Goal: Book appointment/travel/reservation

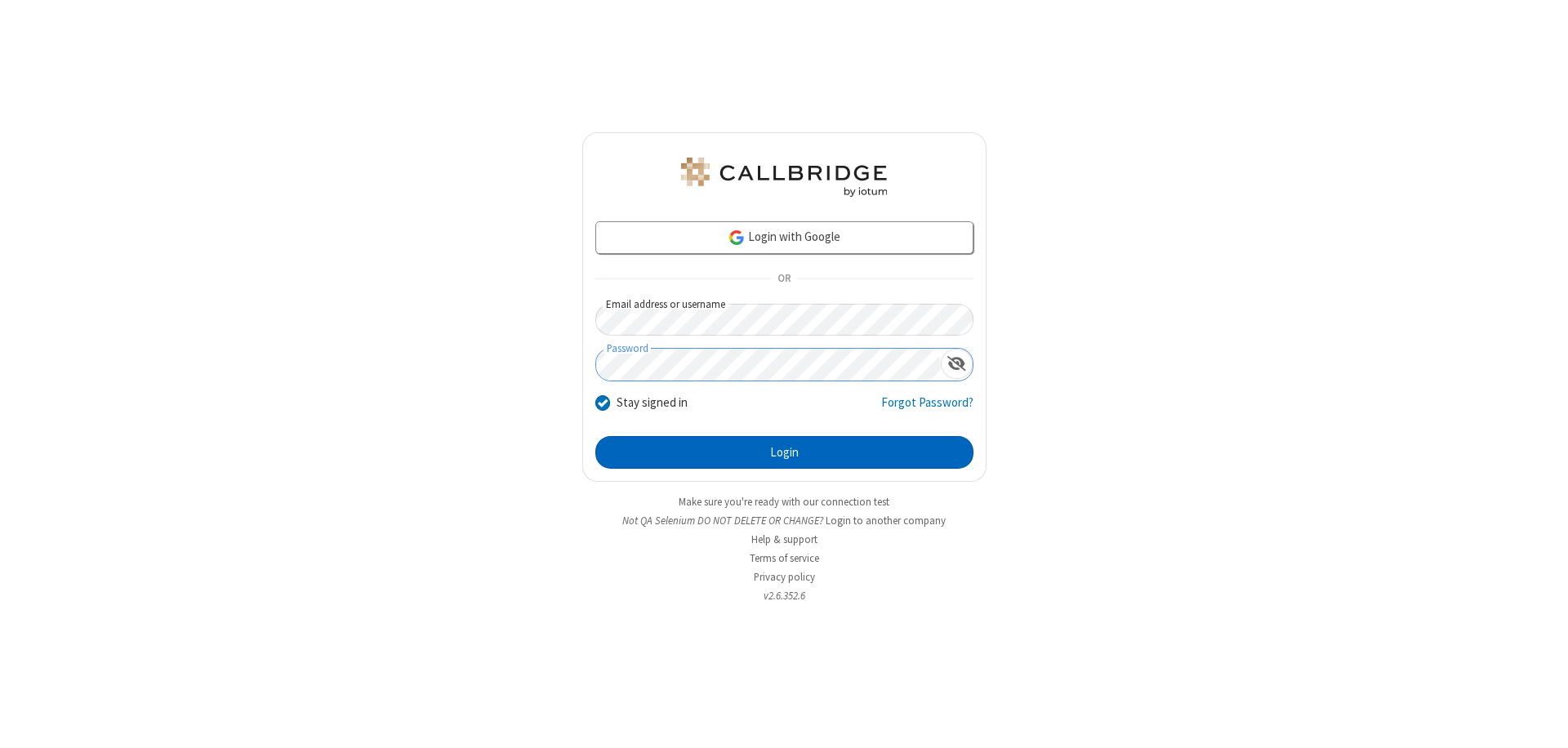
click at [784, 453] on button "Login" at bounding box center [784, 452] width 378 height 33
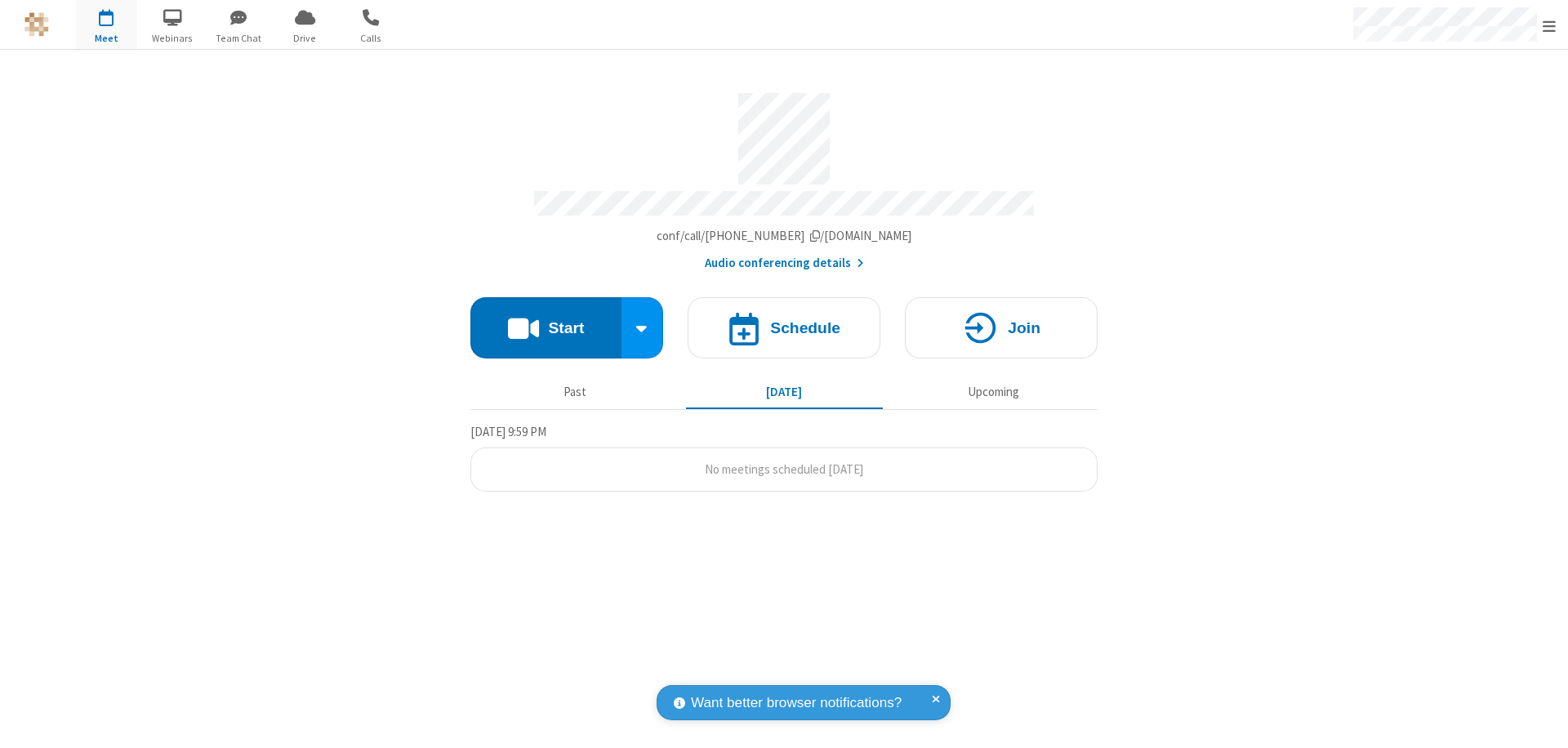
click at [1549, 25] on span "Open menu" at bounding box center [1549, 25] width 13 height 16
click at [107, 25] on span "button" at bounding box center [107, 16] width 61 height 27
click at [784, 320] on h4 "Schedule" at bounding box center [805, 327] width 70 height 15
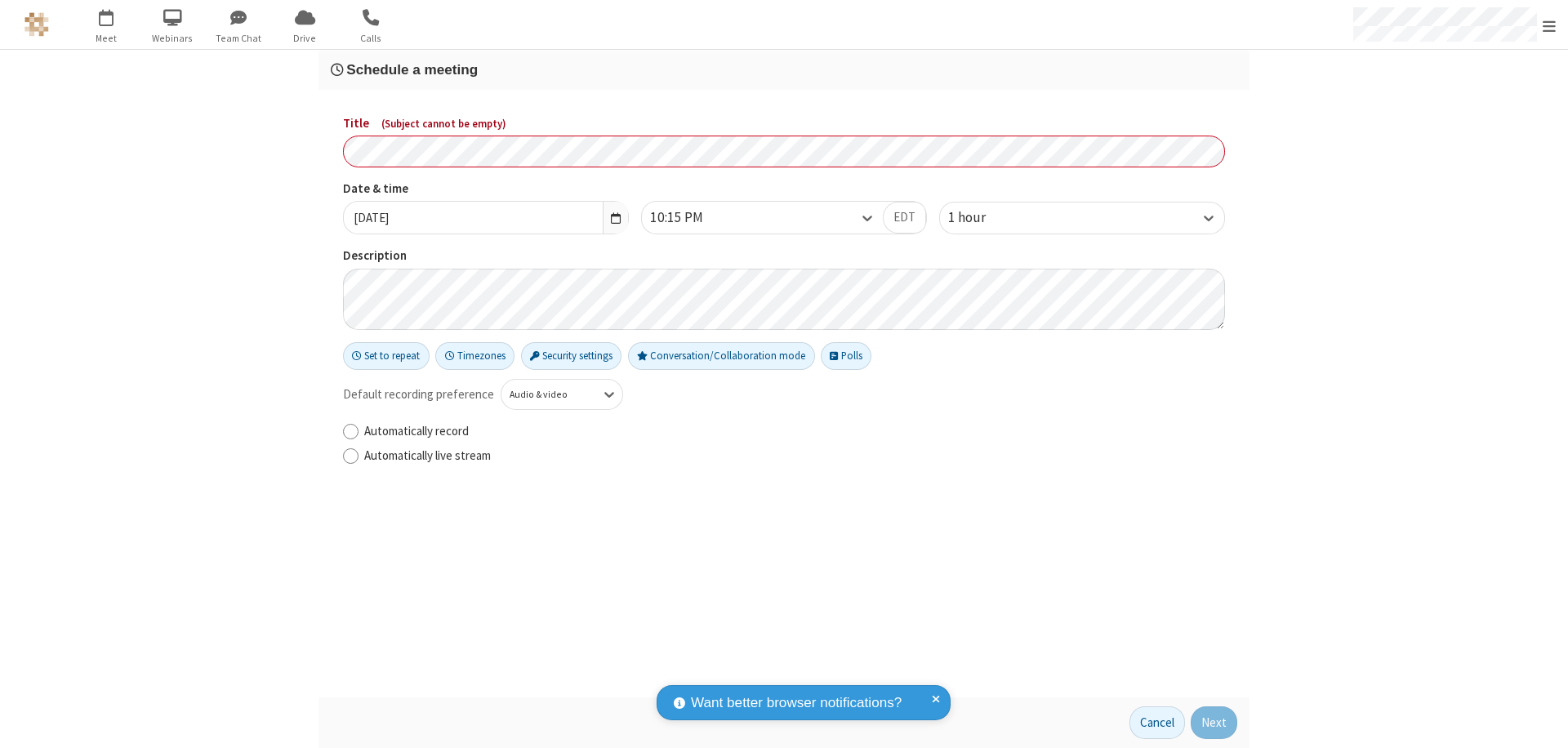
click at [784, 70] on h3 "Schedule a meeting" at bounding box center [784, 70] width 907 height 15
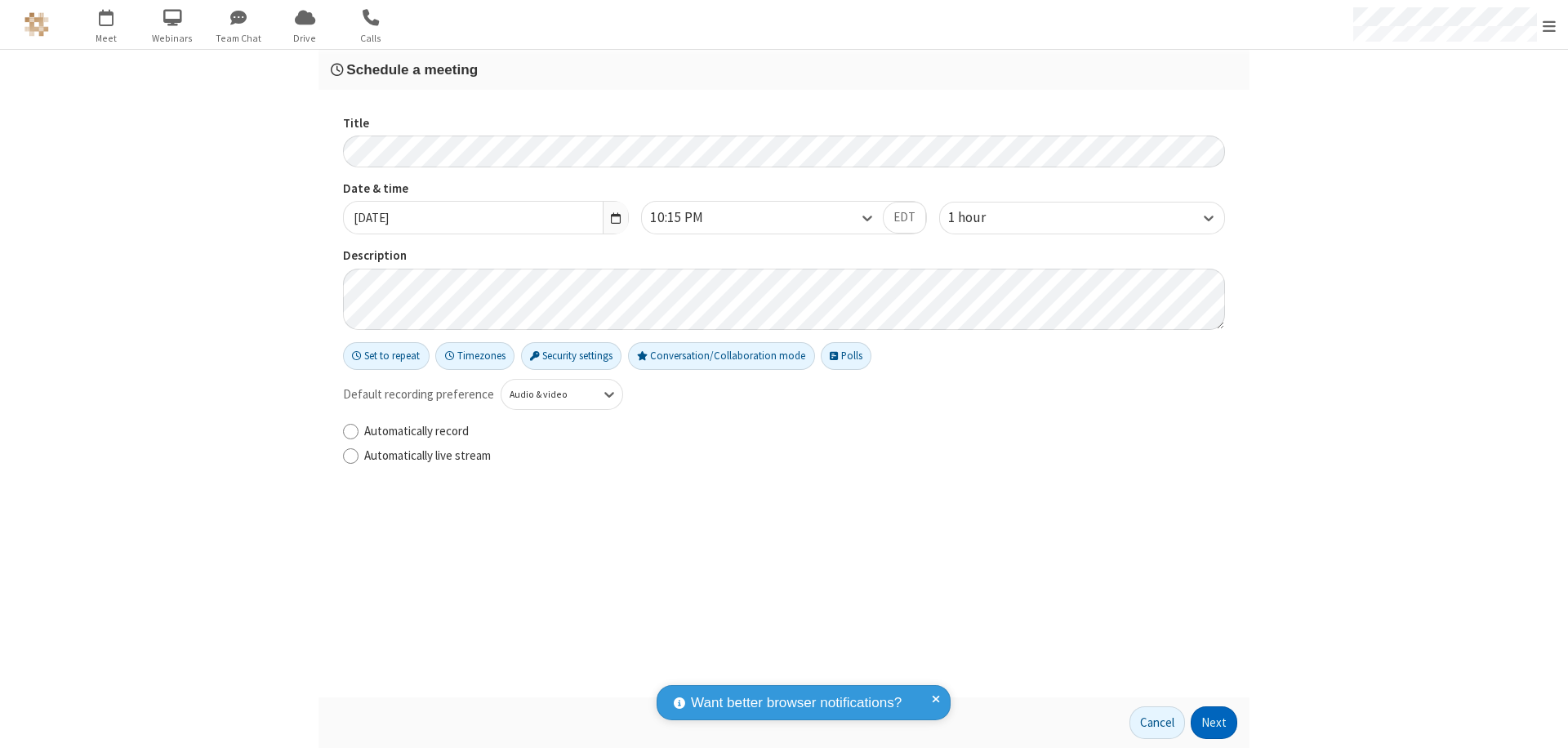
click at [1214, 723] on button "Next" at bounding box center [1213, 723] width 46 height 33
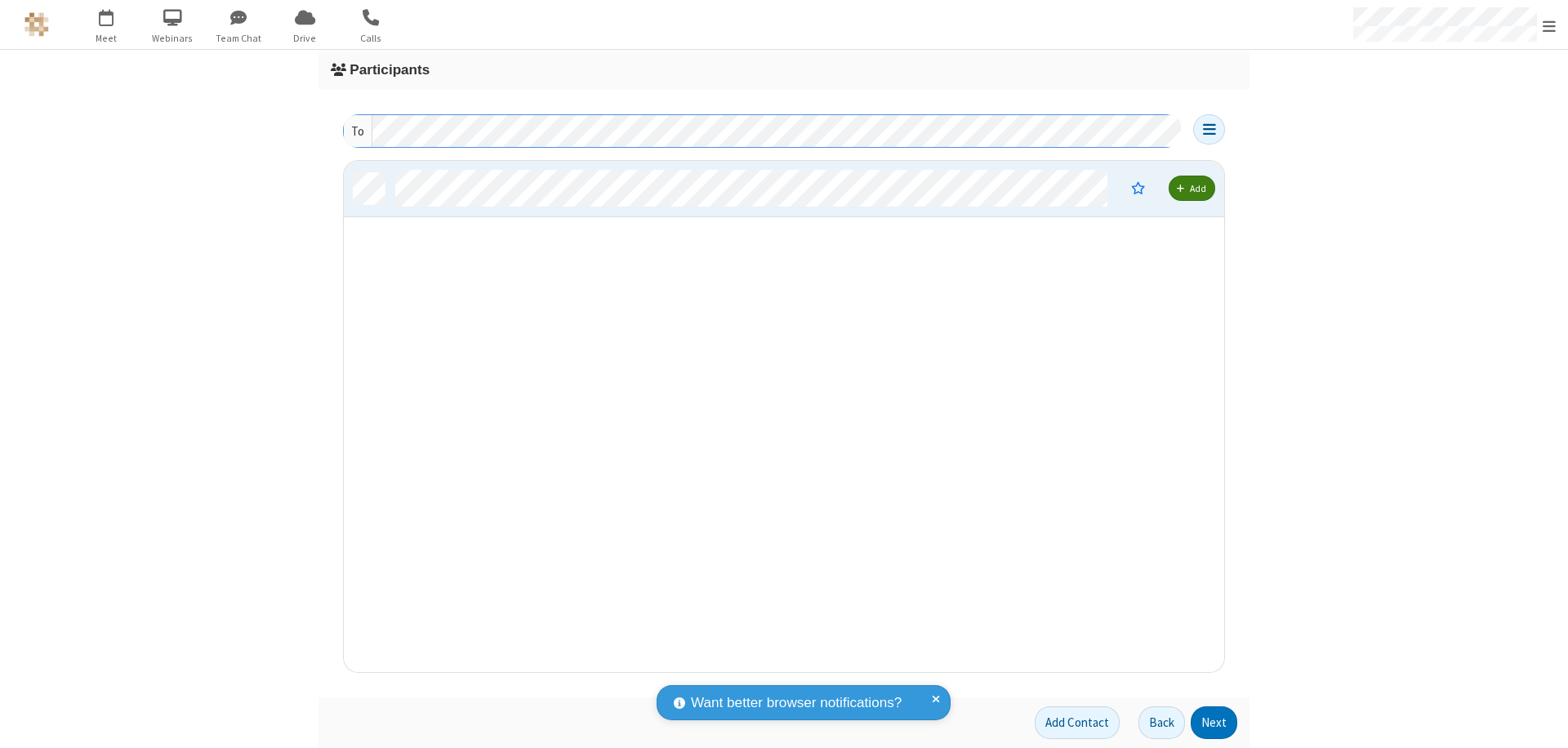
scroll to position [499, 868]
click at [1214, 723] on button "Next" at bounding box center [1213, 723] width 46 height 33
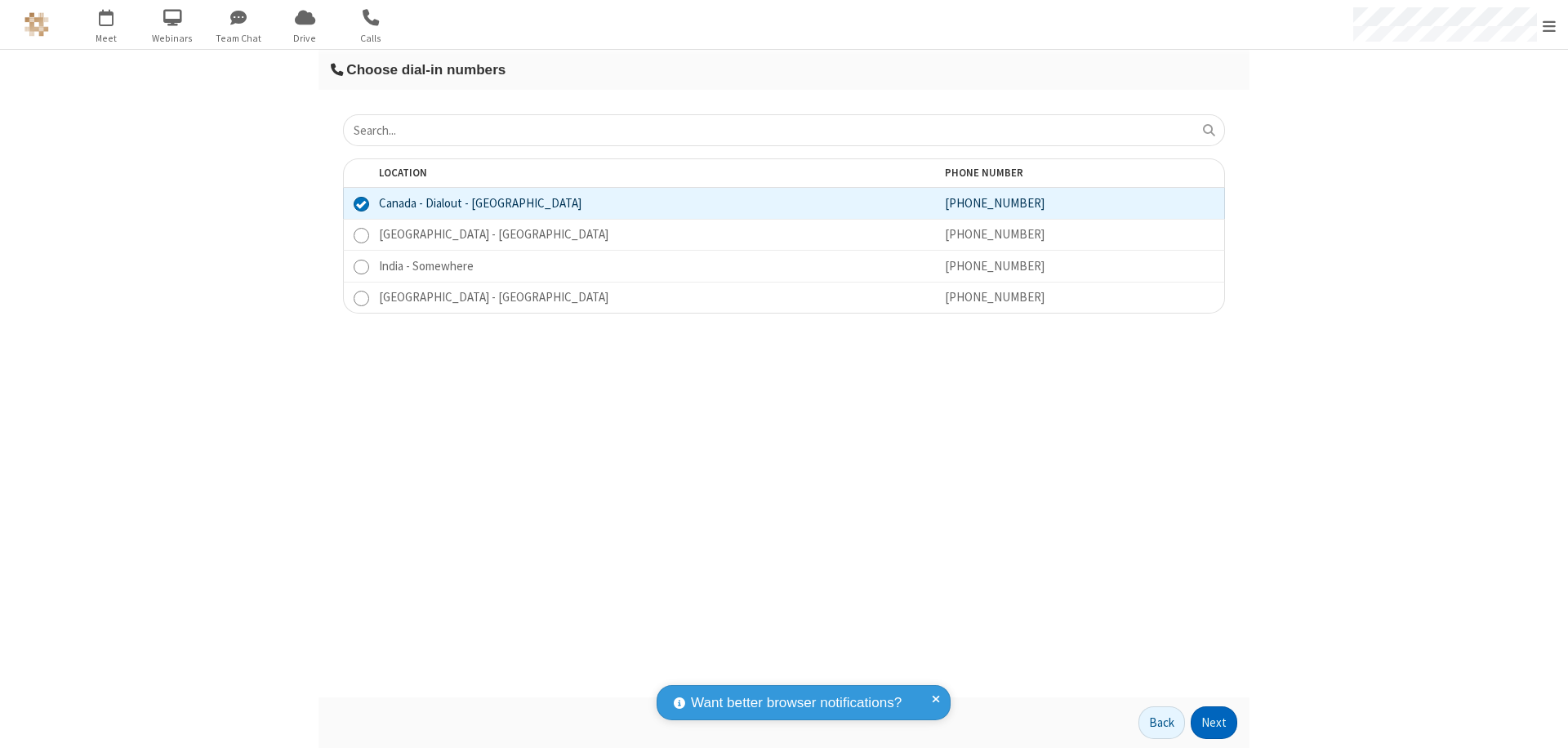
click at [1214, 723] on button "Next" at bounding box center [1213, 723] width 46 height 33
